Goal: Navigation & Orientation: Find specific page/section

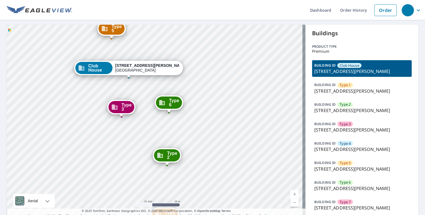
click at [328, 86] on p "BUILDING ID" at bounding box center [324, 84] width 21 height 5
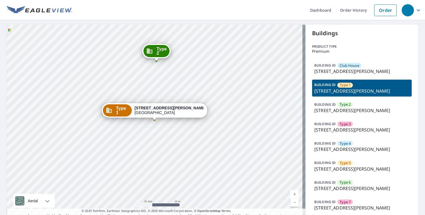
click at [326, 73] on p "5920 Vermillion St, Fort Worth, TX, 76119" at bounding box center [361, 71] width 95 height 7
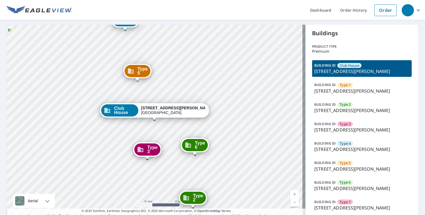
click at [340, 94] on p "6009 Vermillion St, Fort Worth, TX, 76119" at bounding box center [361, 91] width 95 height 7
